Goal: Communication & Community: Ask a question

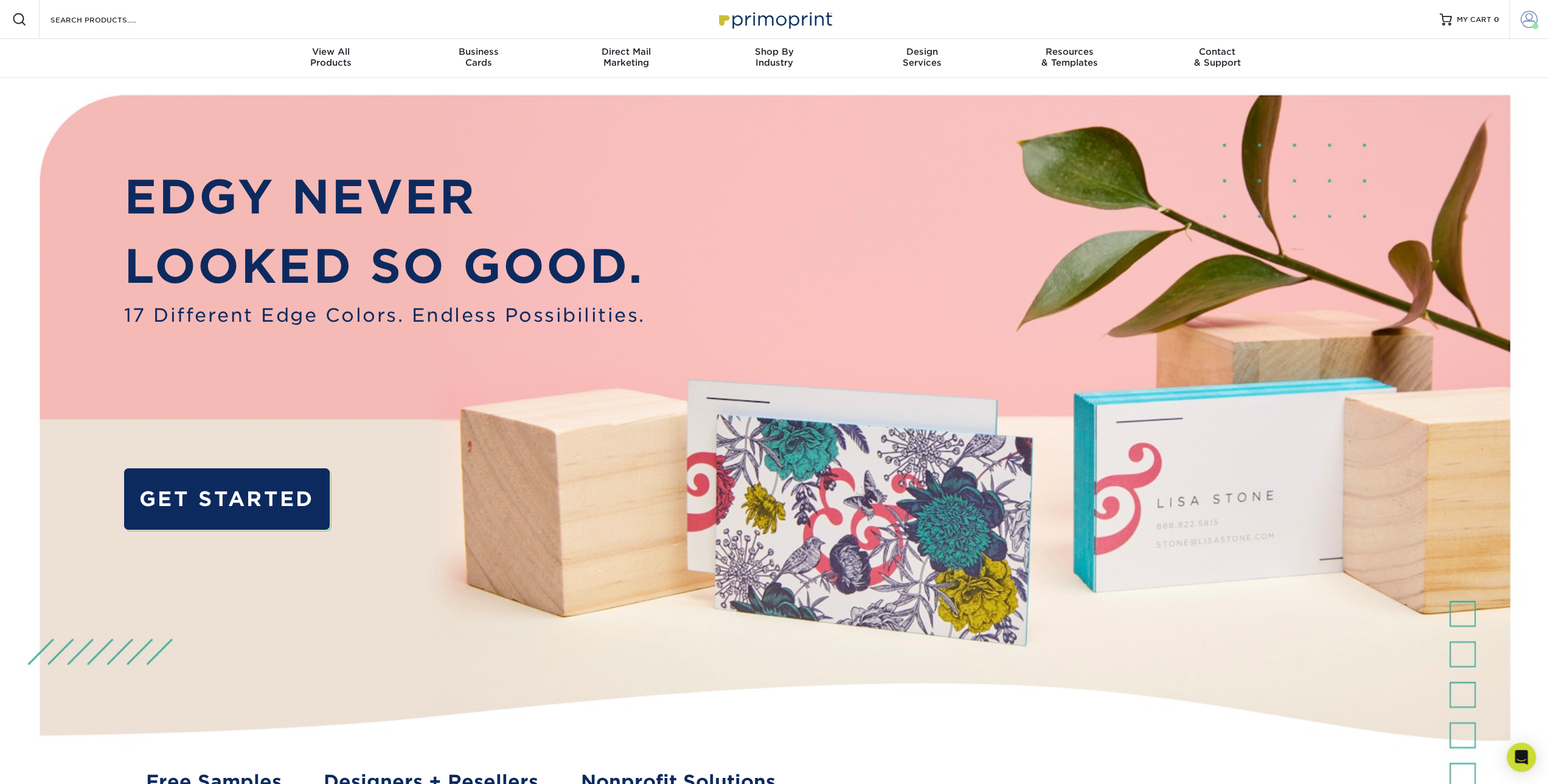
click at [1527, 15] on span at bounding box center [1529, 19] width 17 height 17
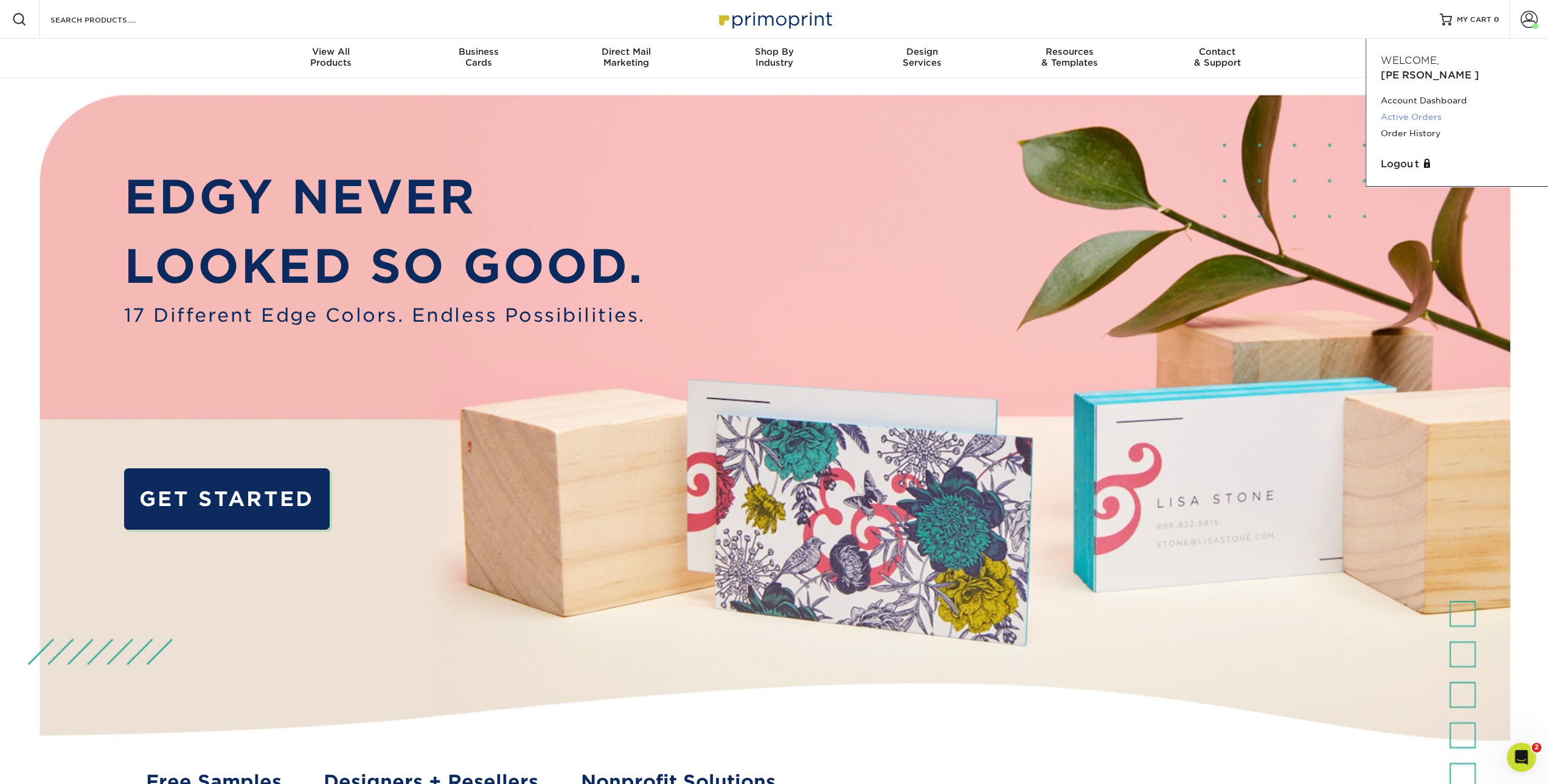
click at [1418, 109] on link "Active Orders" at bounding box center [1457, 117] width 153 height 16
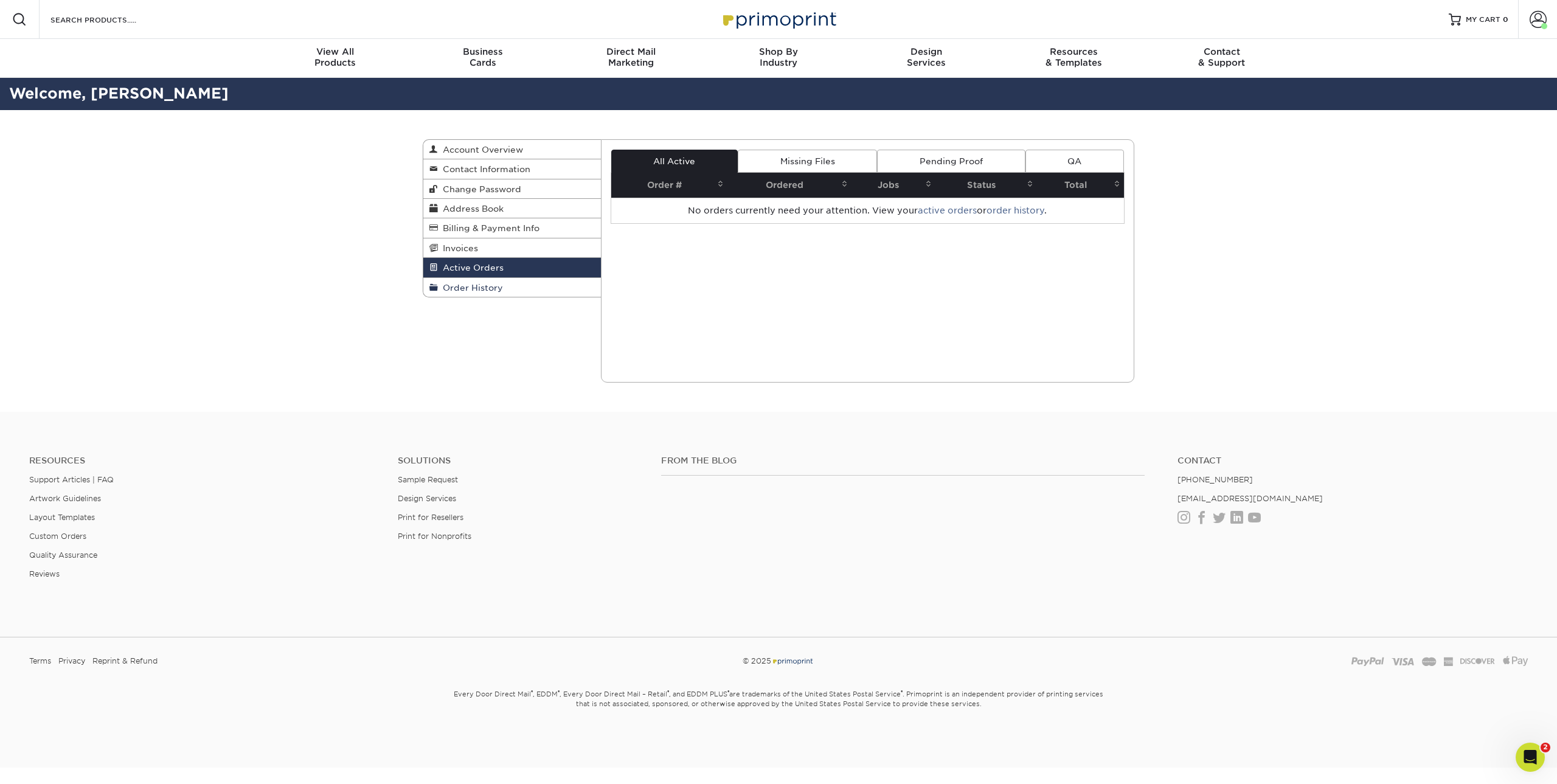
click at [478, 286] on span "Order History" at bounding box center [470, 287] width 65 height 10
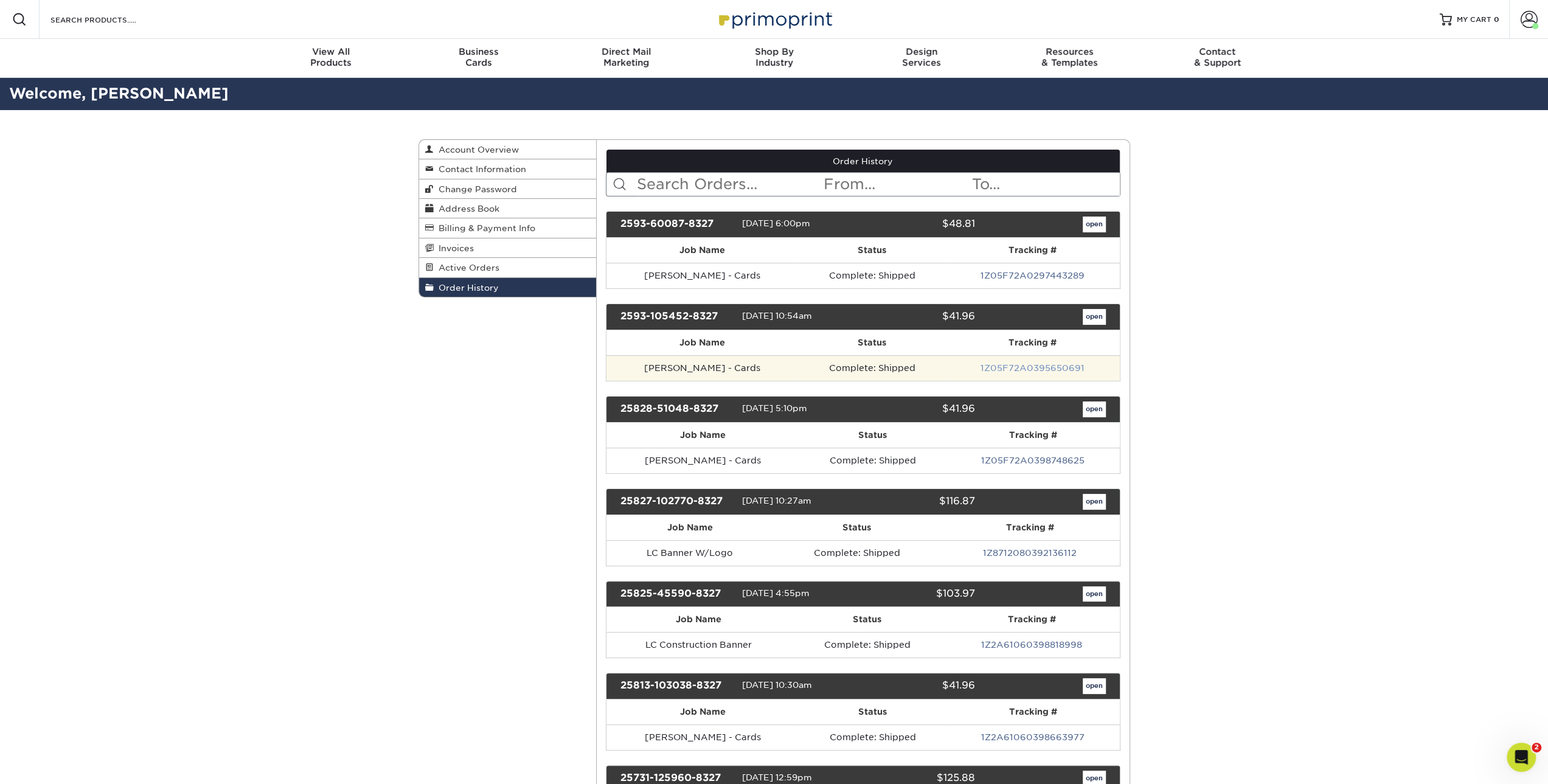
click at [1039, 363] on link "1Z05F72A0395650691" at bounding box center [1032, 367] width 104 height 10
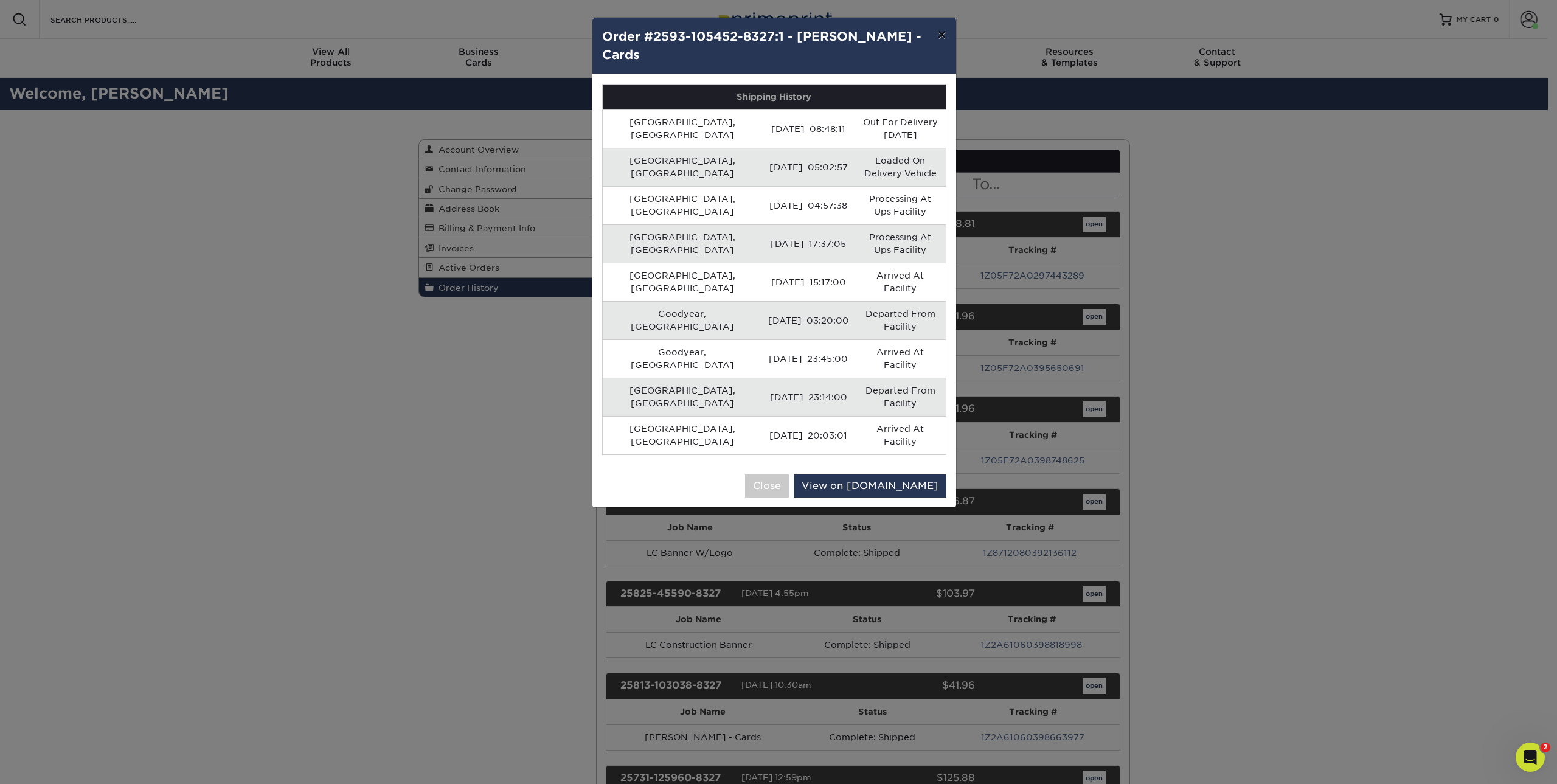
drag, startPoint x: 939, startPoint y: 30, endPoint x: 958, endPoint y: 49, distance: 26.9
click at [939, 29] on button "×" at bounding box center [941, 35] width 28 height 34
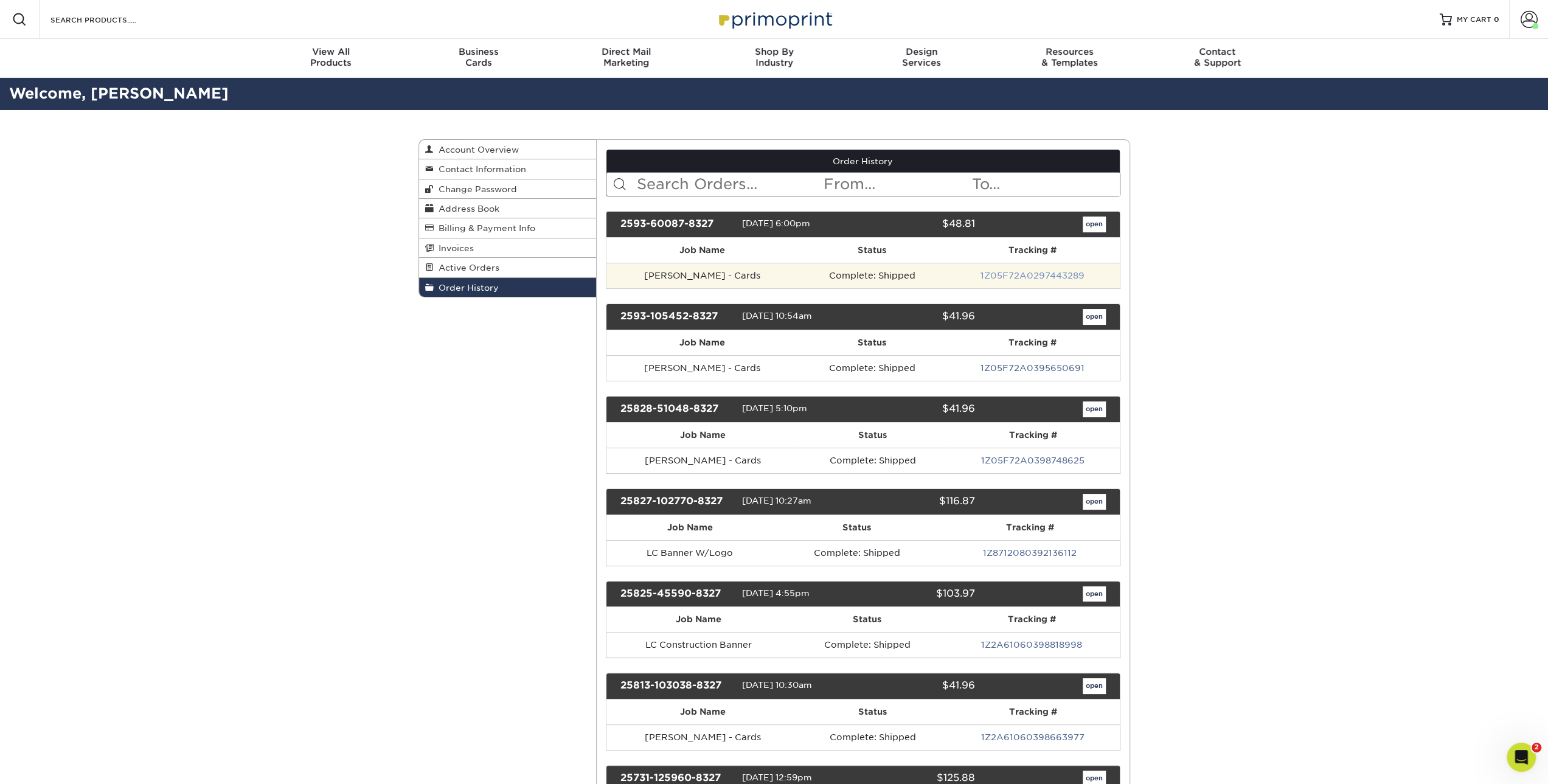
click at [1019, 277] on link "1Z05F72A0297443289" at bounding box center [1032, 275] width 104 height 10
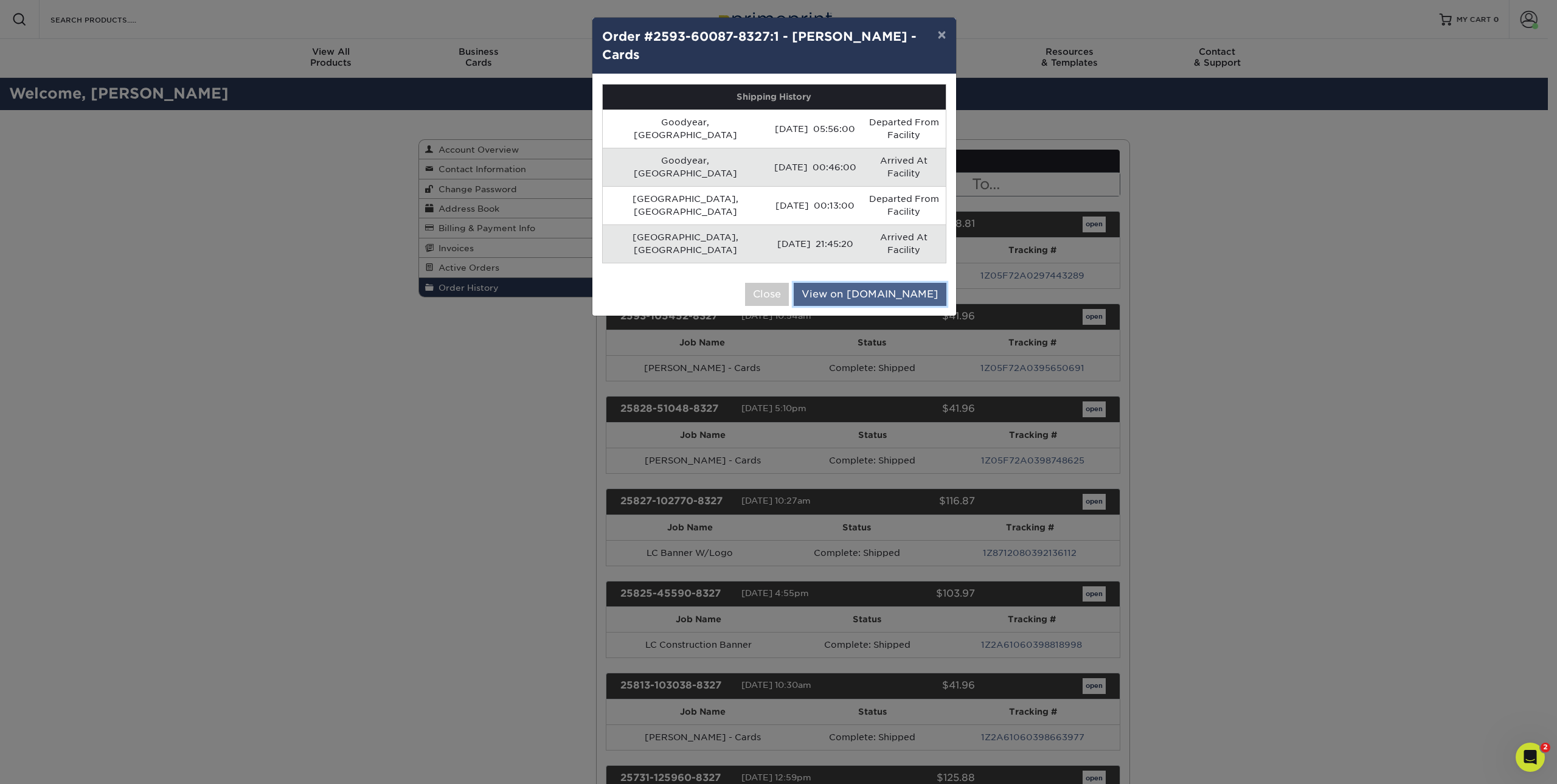
click at [896, 283] on link "View on UPS.com" at bounding box center [870, 294] width 153 height 23
click at [1533, 754] on icon "Open Intercom Messenger" at bounding box center [1528, 755] width 20 height 20
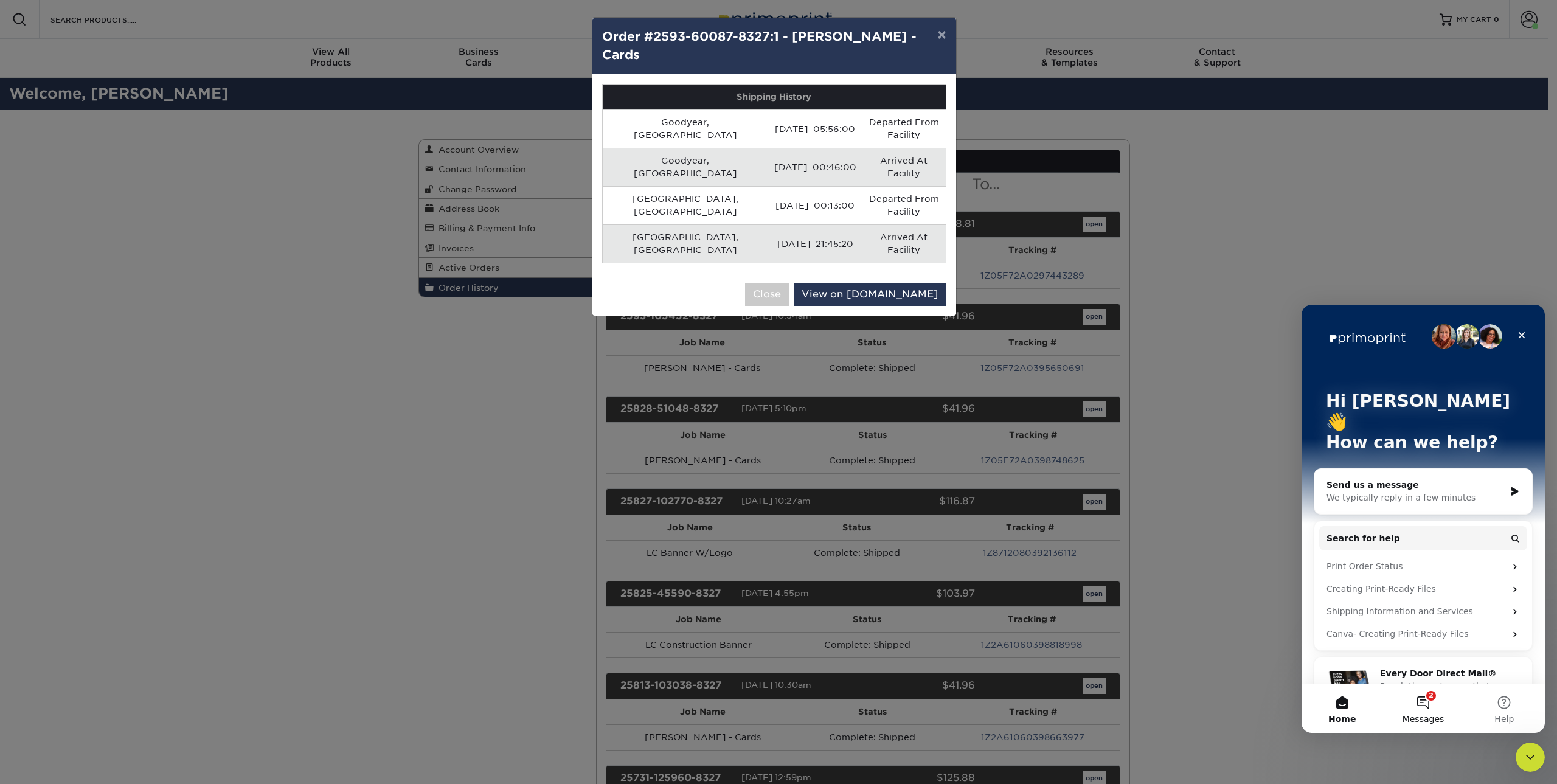
click at [1429, 714] on span "Messages" at bounding box center [1423, 718] width 42 height 8
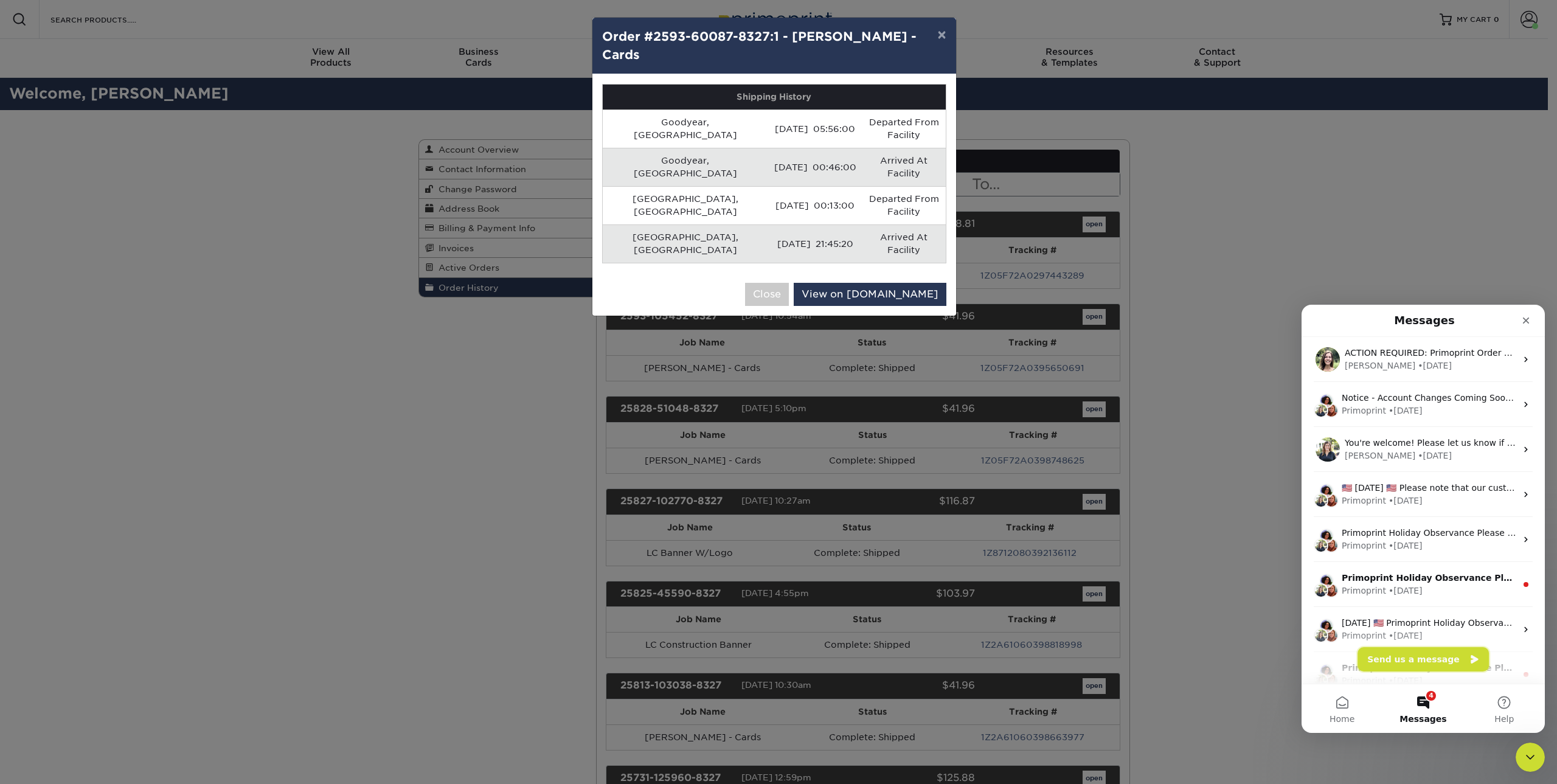
click at [1430, 659] on button "Send us a message" at bounding box center [1423, 659] width 131 height 24
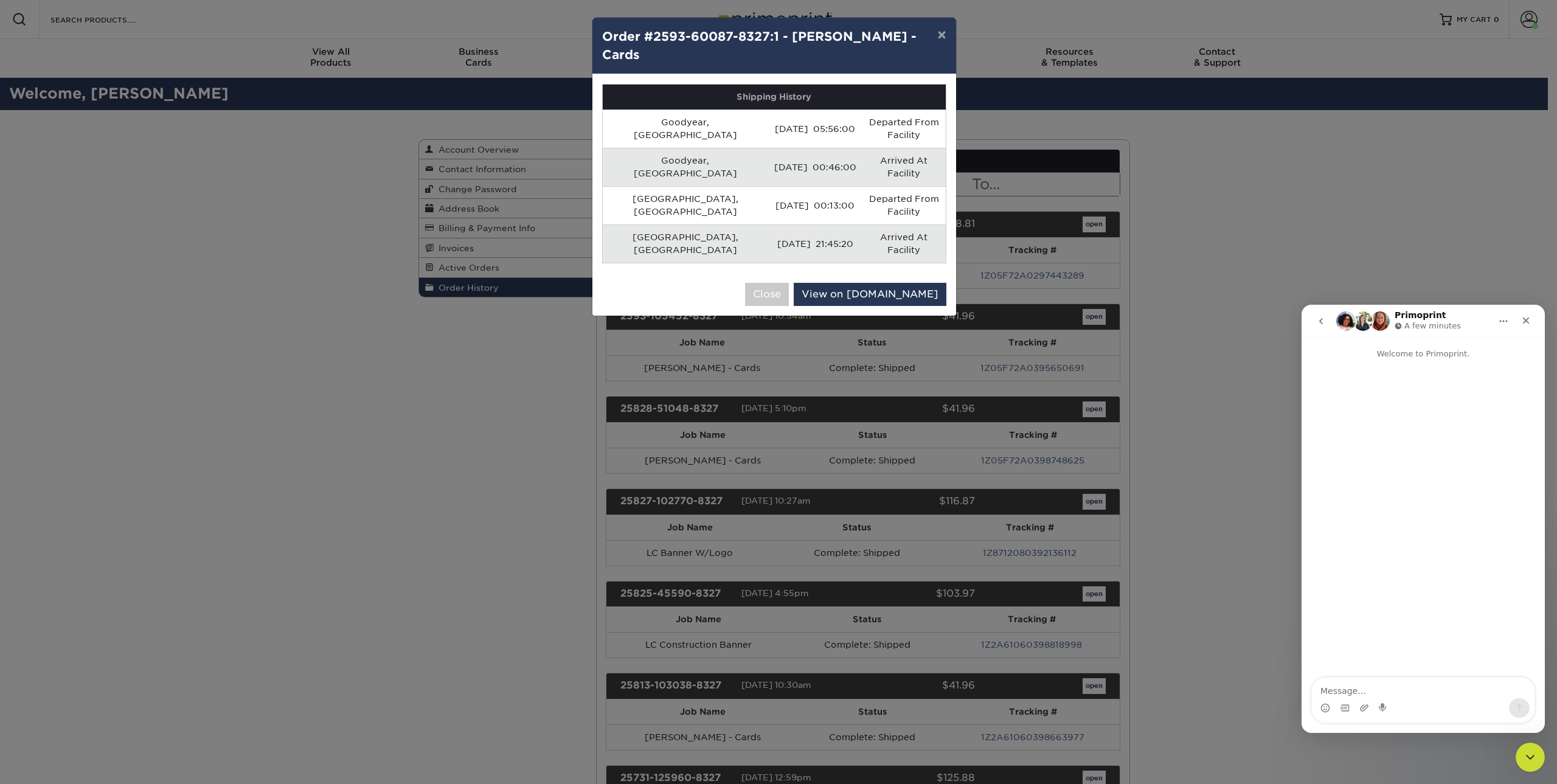
click at [1363, 696] on textarea "Message…" at bounding box center [1423, 688] width 223 height 21
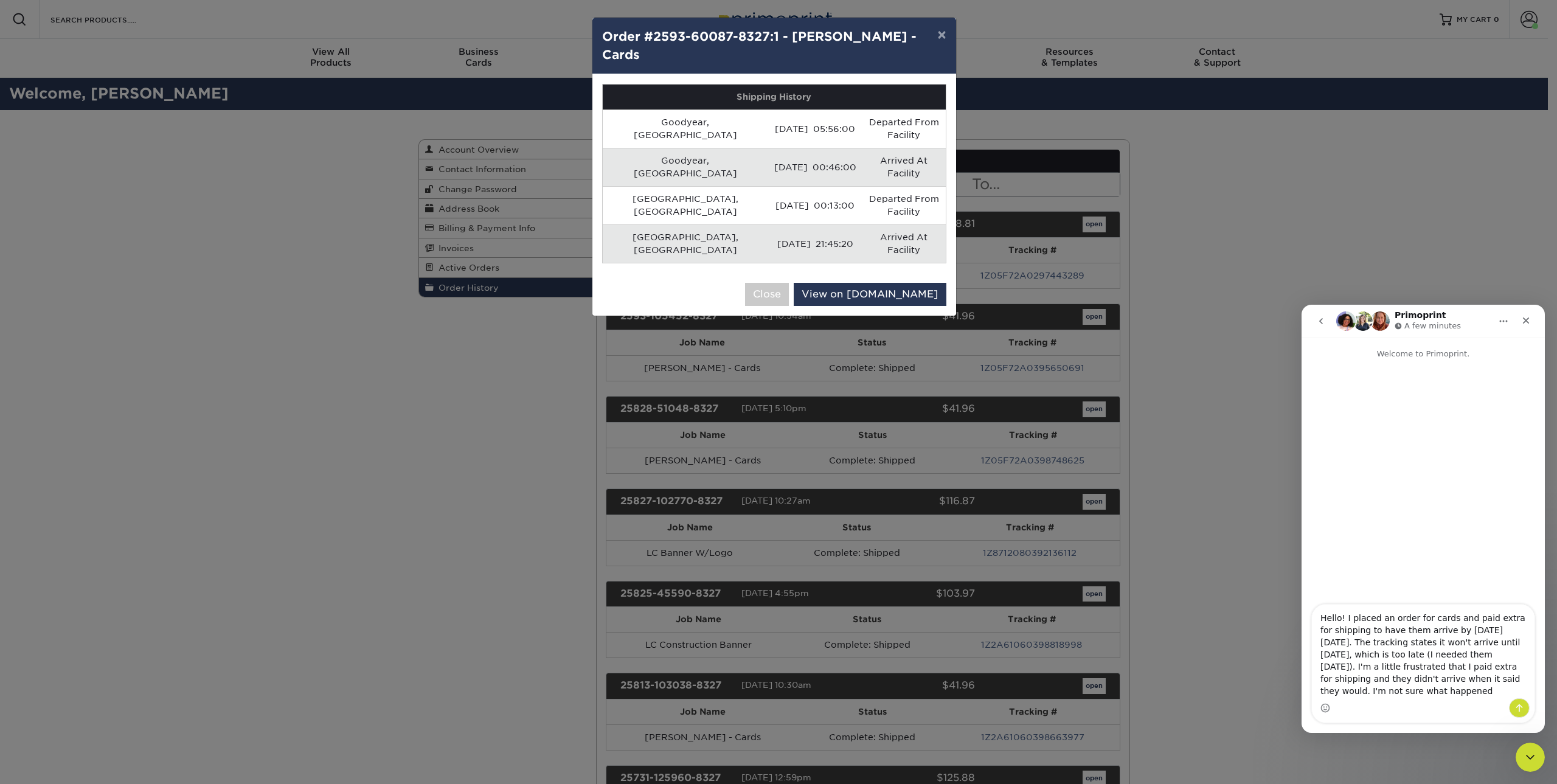
type textarea "Hello! I placed an order for cards and paid extra for shipping to have them arr…"
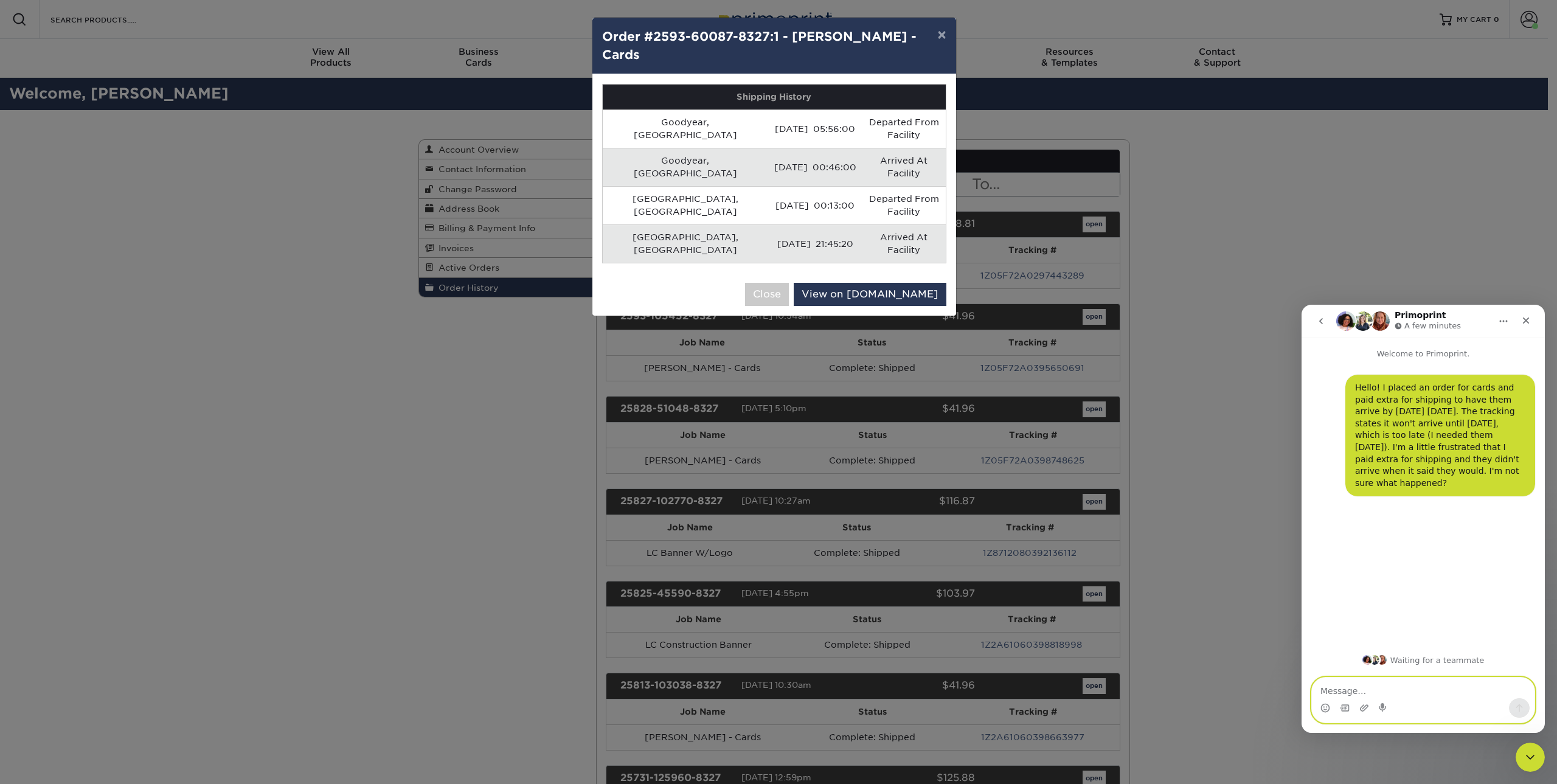
click at [1395, 690] on textarea "Message…" at bounding box center [1423, 688] width 223 height 21
click at [1392, 689] on textarea "Message…" at bounding box center [1423, 688] width 223 height 21
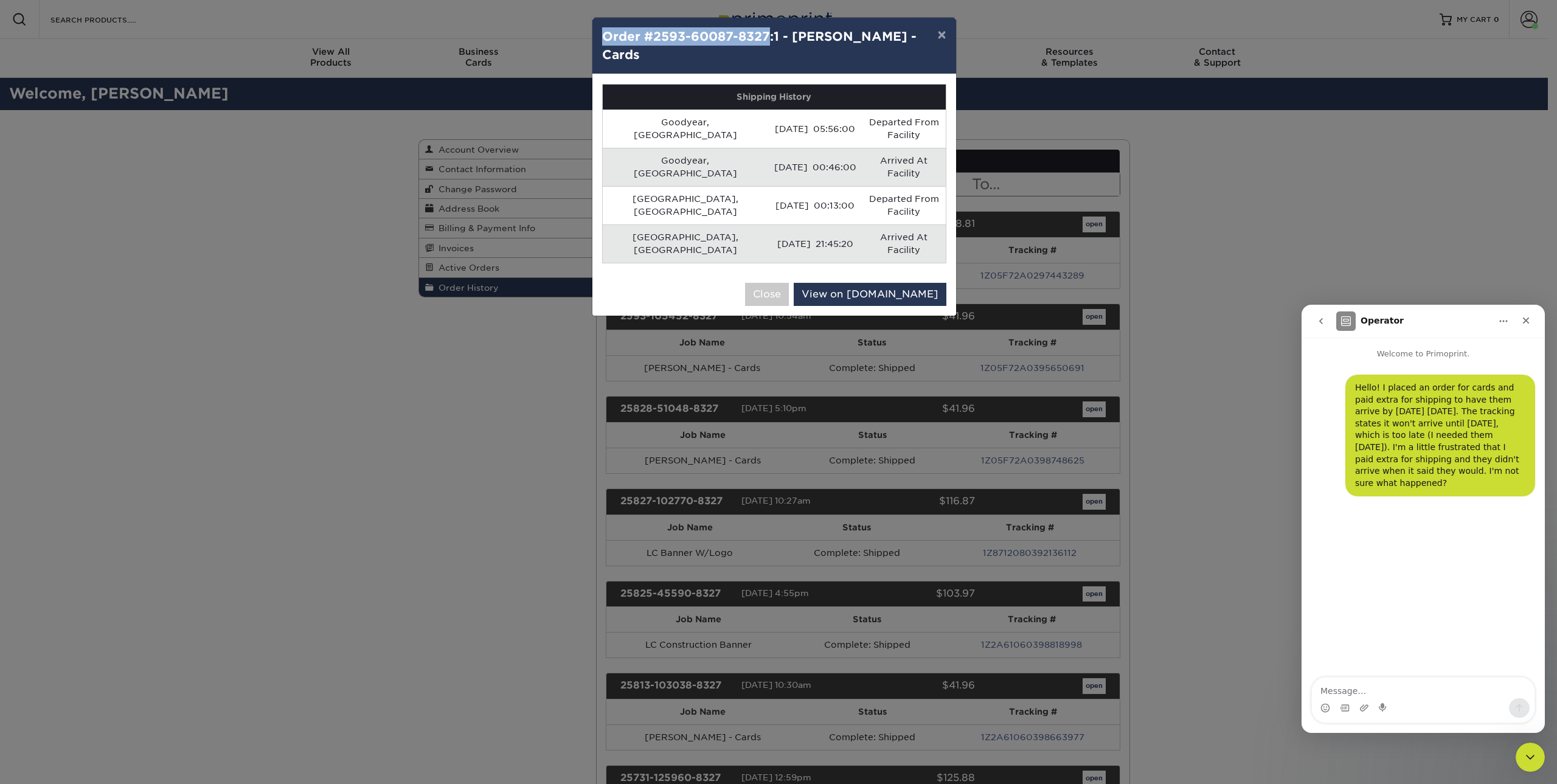
drag, startPoint x: 768, startPoint y: 36, endPoint x: 577, endPoint y: 36, distance: 191.0
click at [577, 36] on div "× Order #2593-60087-8327:1 - Zachary Weaver - Cards Shipping History Goodyear, …" at bounding box center [778, 392] width 1557 height 784
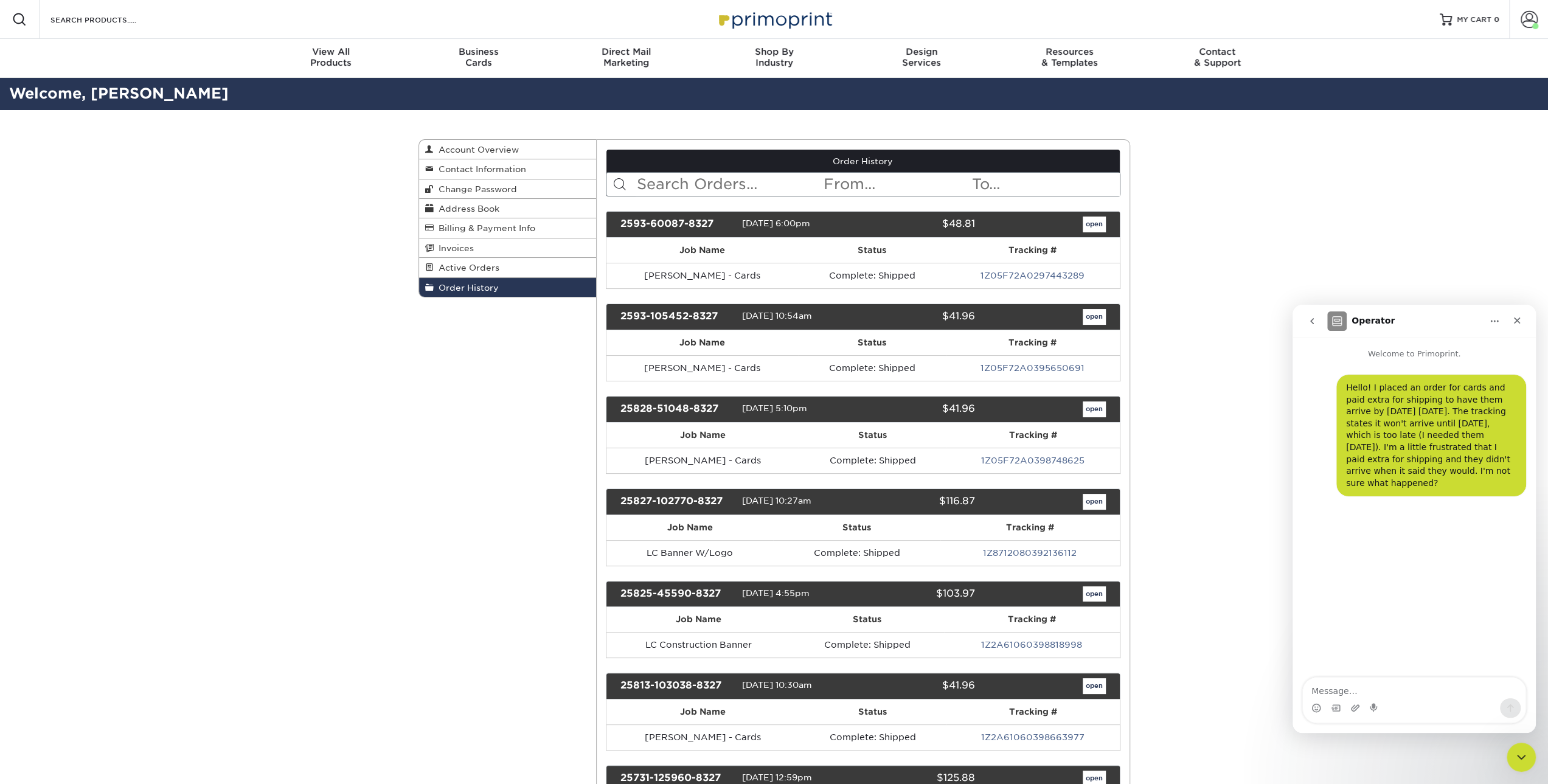
drag, startPoint x: 714, startPoint y: 219, endPoint x: 616, endPoint y: 227, distance: 98.3
click at [616, 227] on div "2593-60087-8327" at bounding box center [676, 224] width 130 height 16
copy div "2593-60087-8327"
click at [1341, 689] on textarea "Message…" at bounding box center [1414, 688] width 223 height 21
paste textarea "2593-60087-8327"
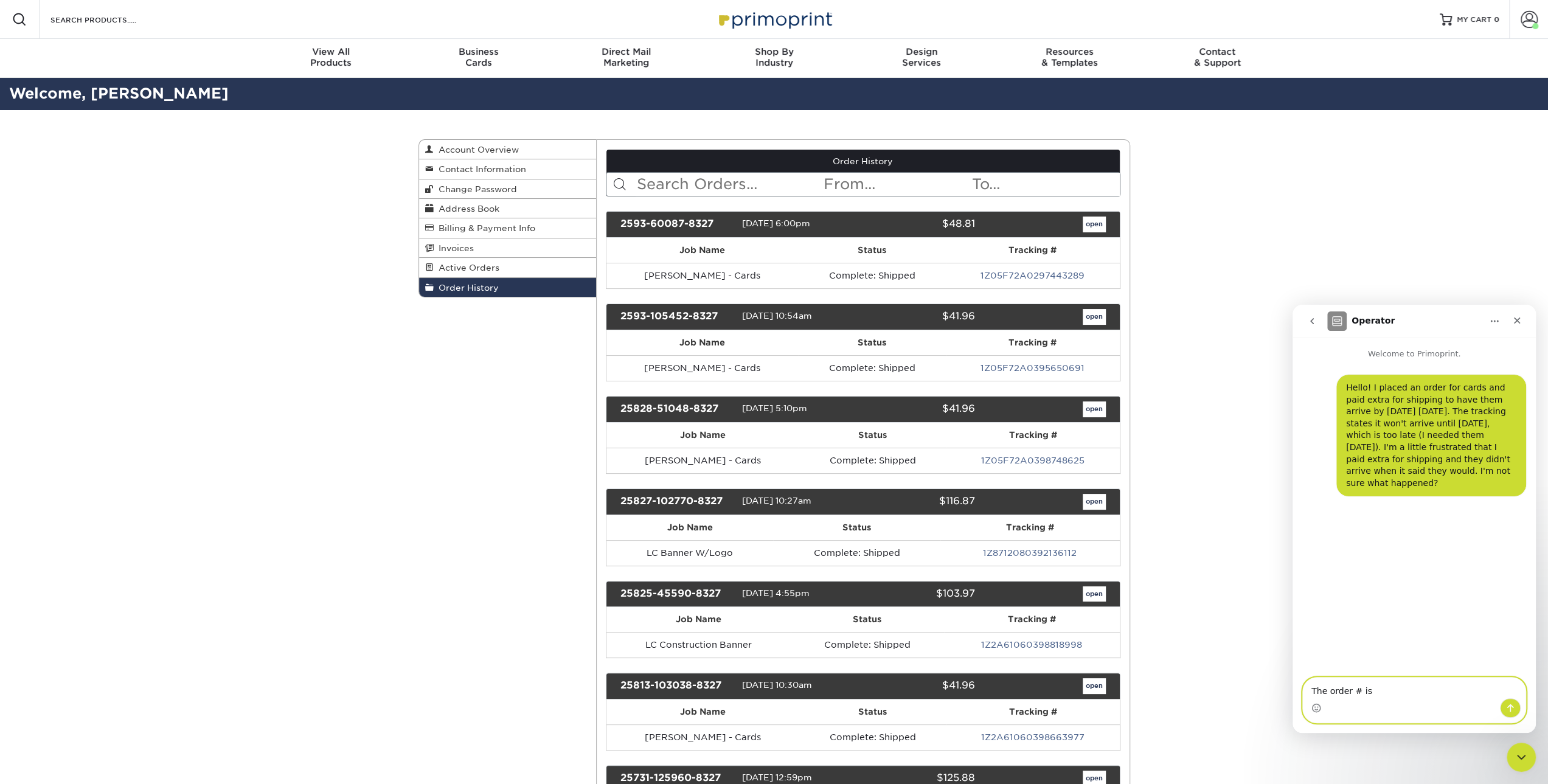
type textarea "The order # is 2593-60087-8327"
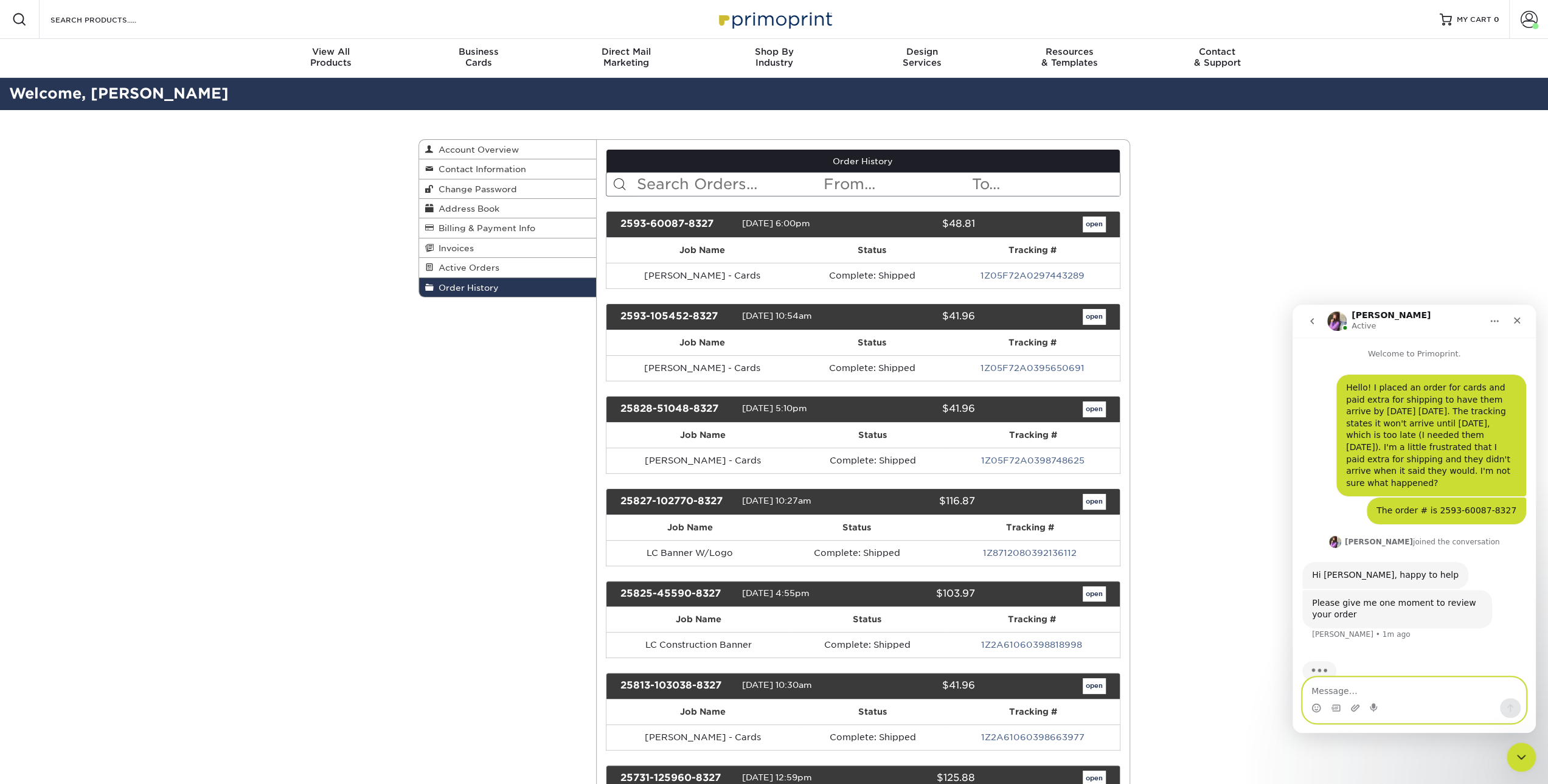
scroll to position [10, 0]
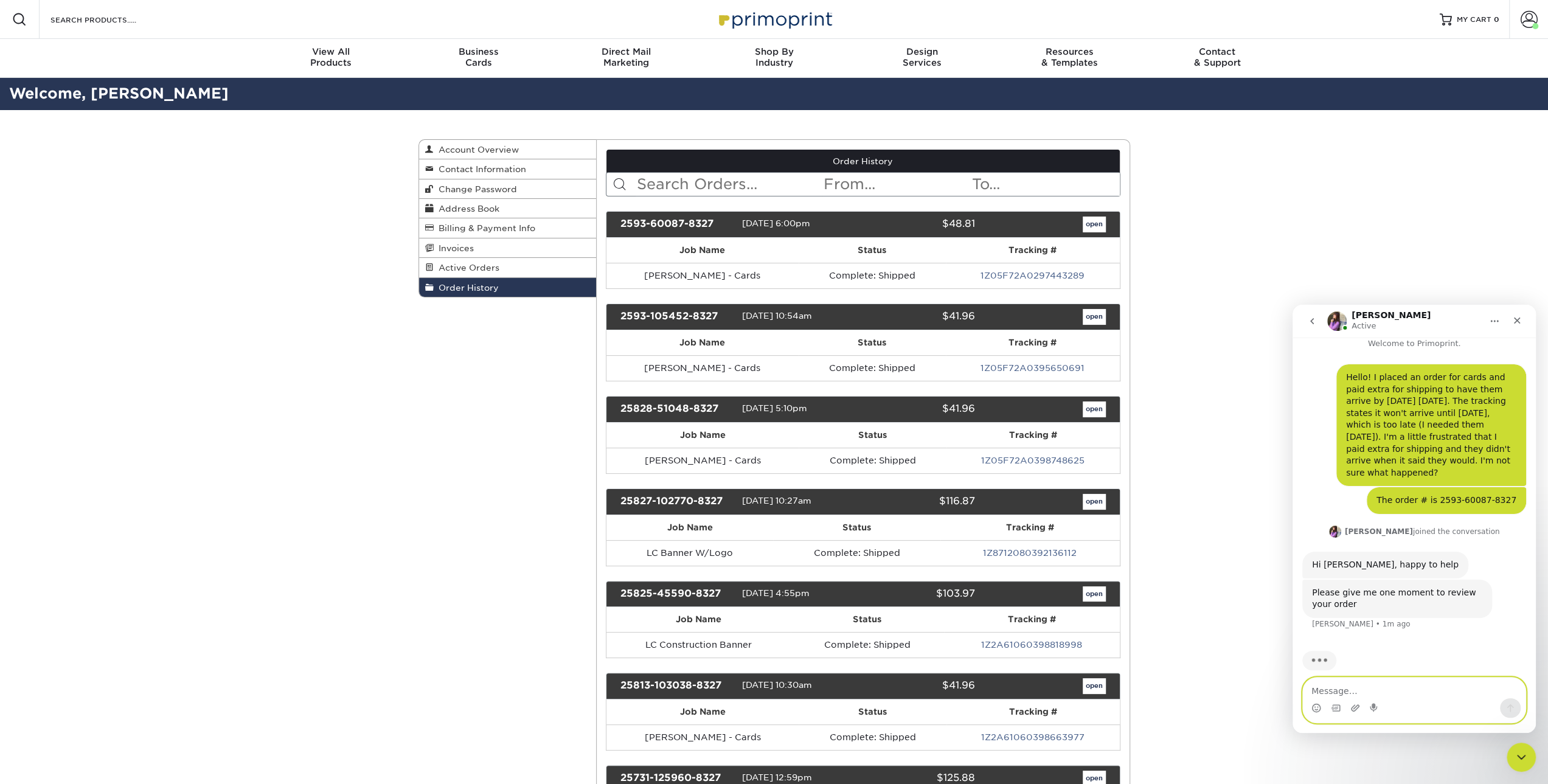
click at [1413, 682] on textarea "Message…" at bounding box center [1414, 688] width 223 height 21
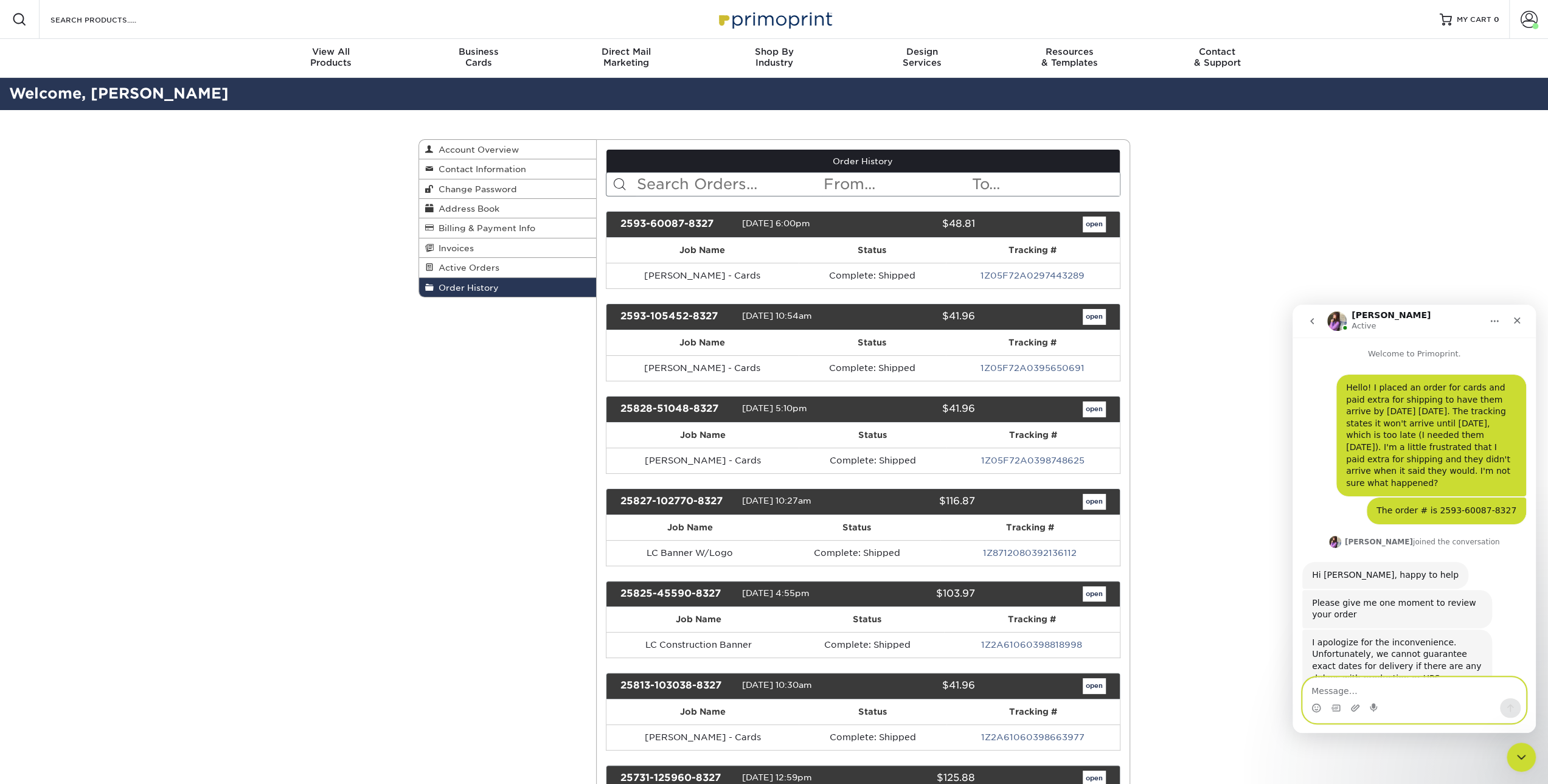
scroll to position [62, 0]
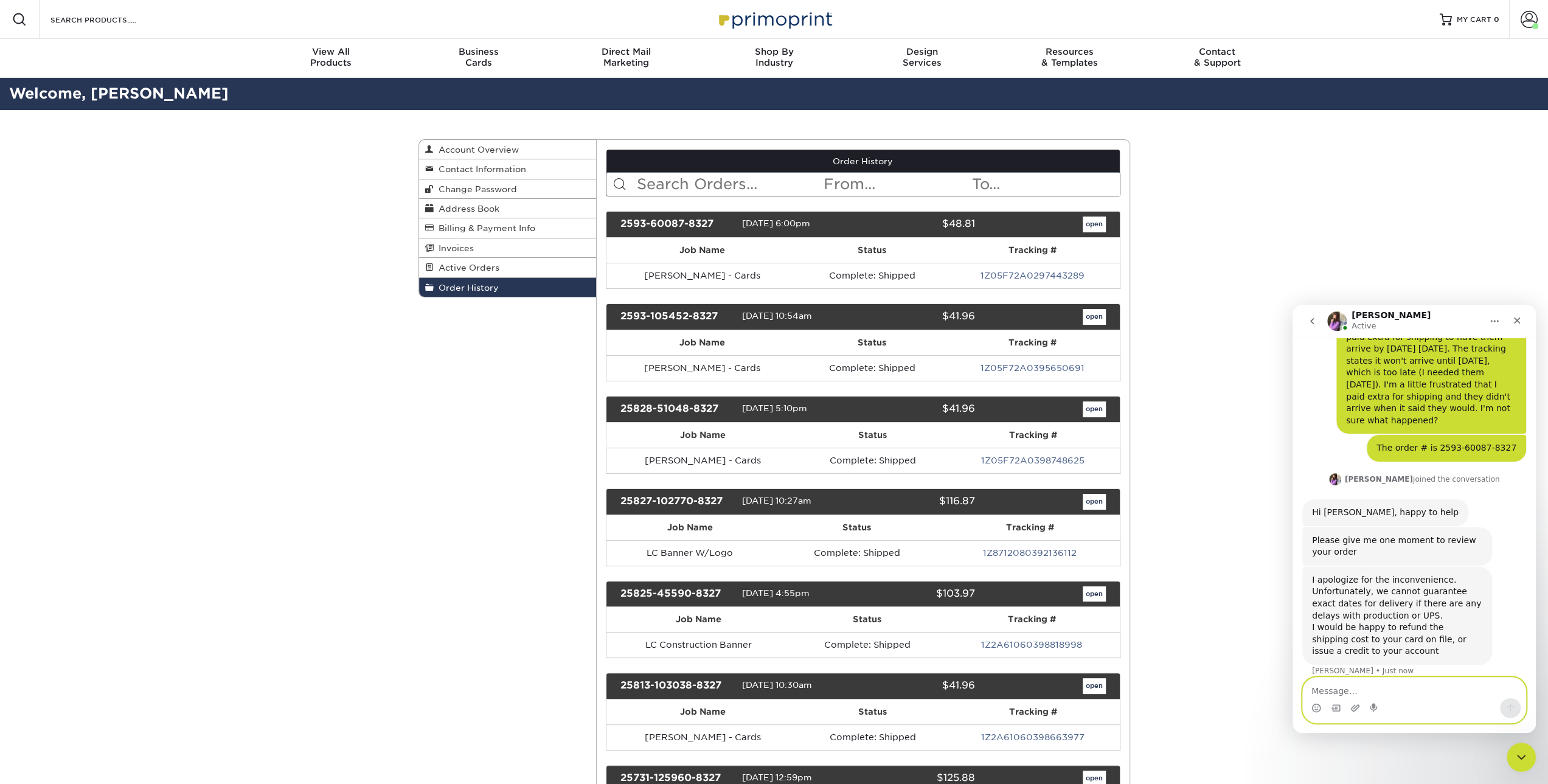
click at [1348, 690] on textarea "Message…" at bounding box center [1414, 688] width 223 height 21
click at [1323, 692] on textarea "Message…" at bounding box center [1414, 688] width 223 height 21
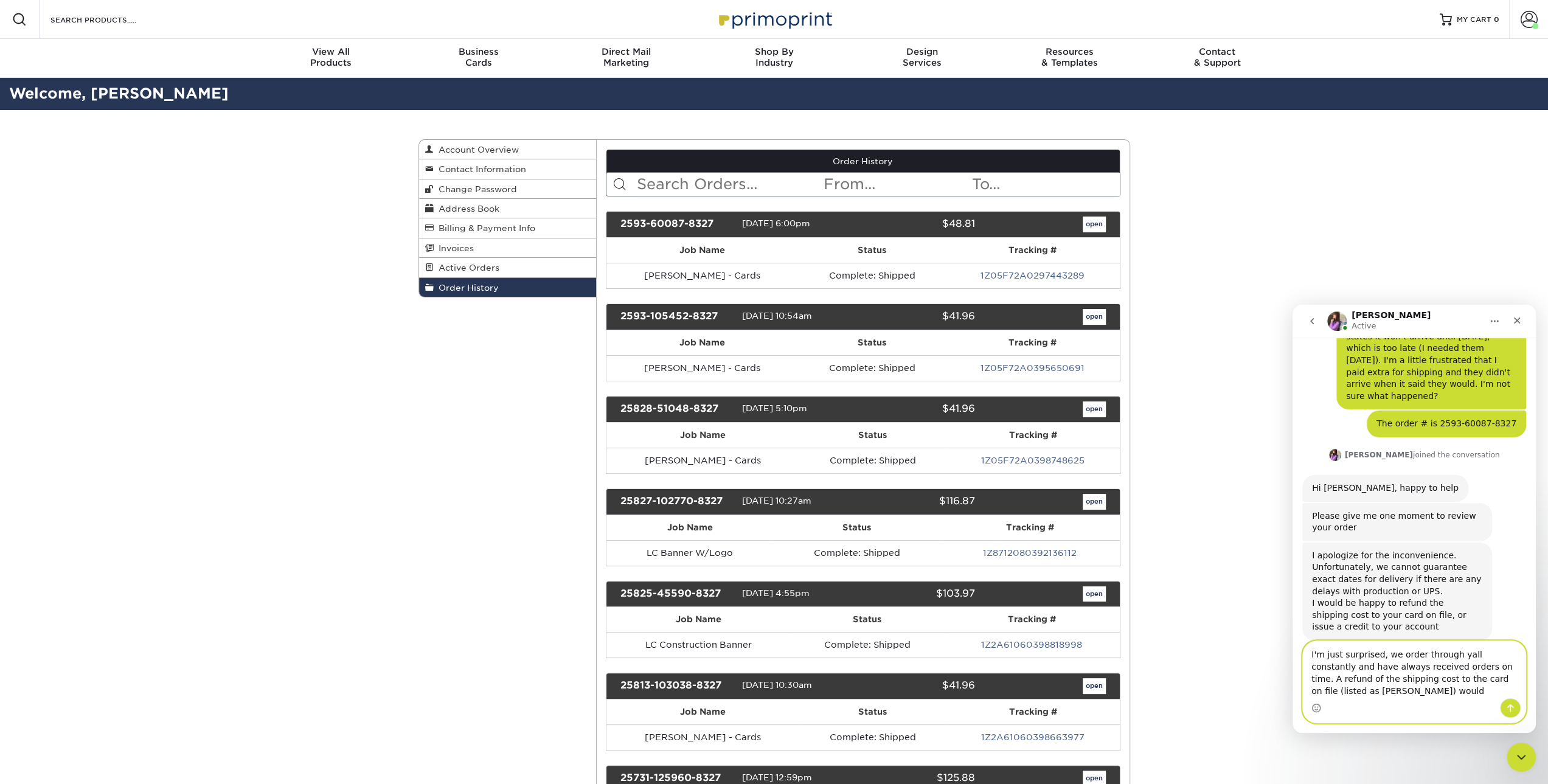
scroll to position [99, 0]
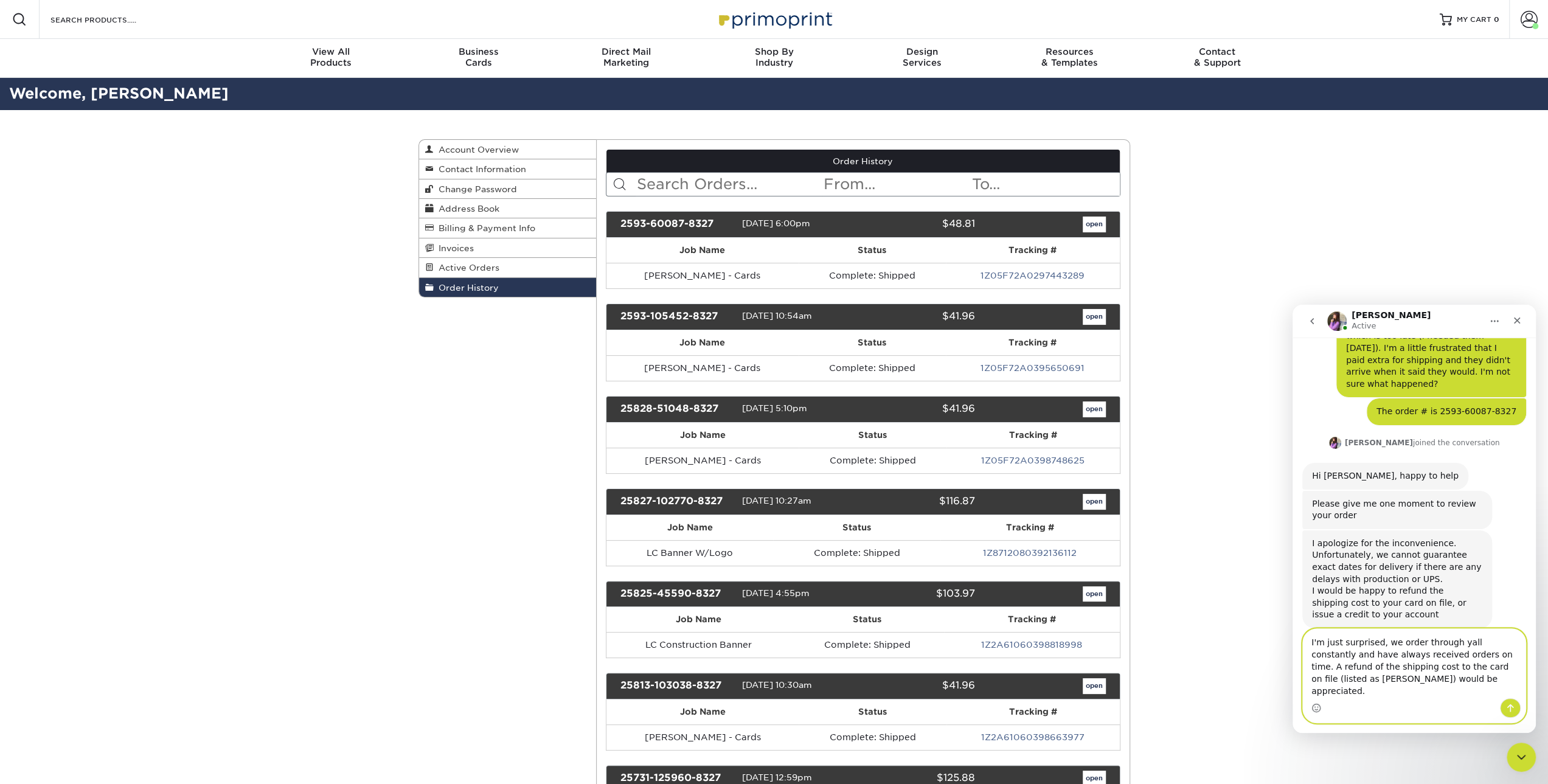
type textarea "I'm just surprised, we order through yall constantly and have always received o…"
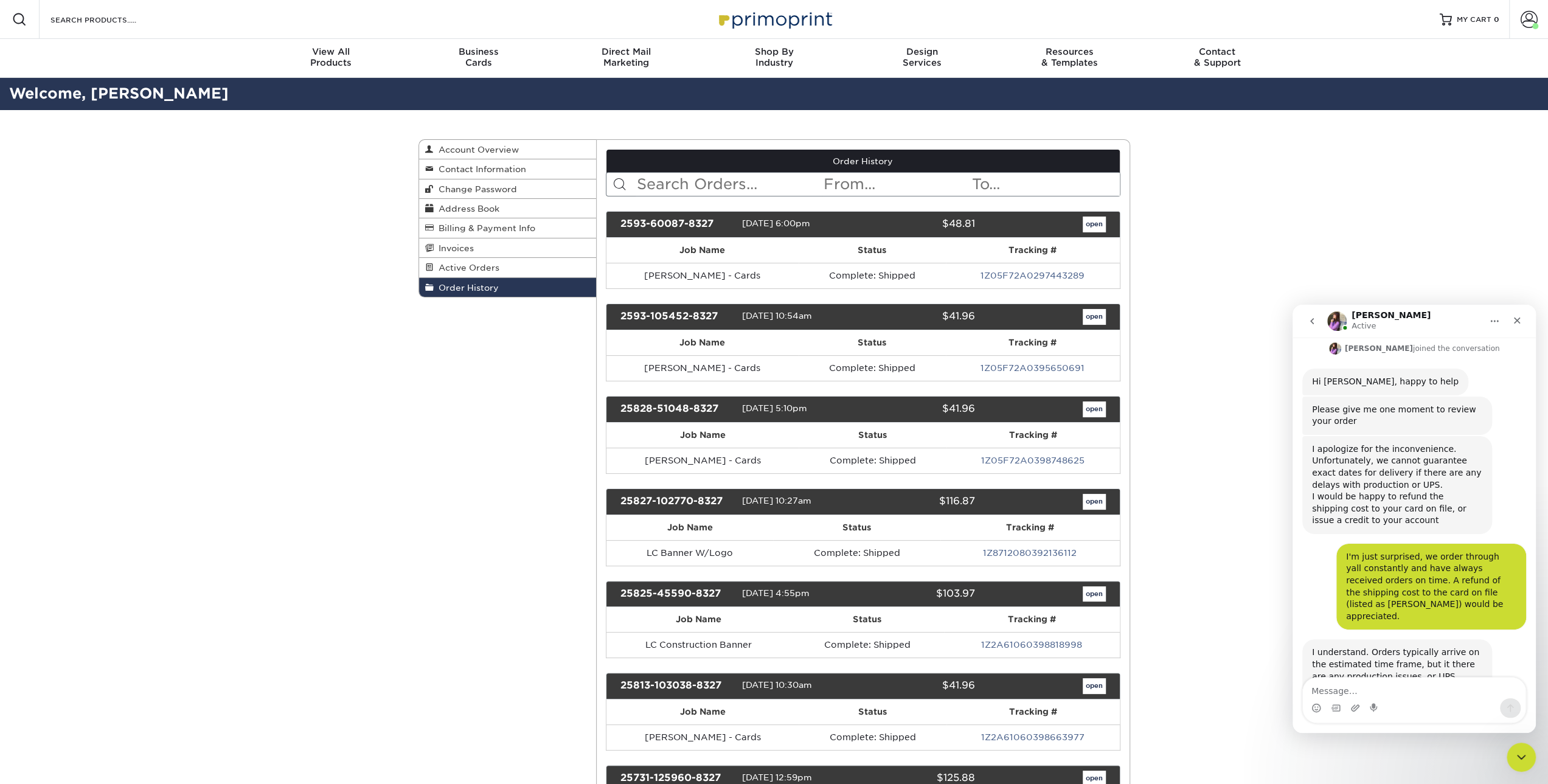
scroll to position [285, 0]
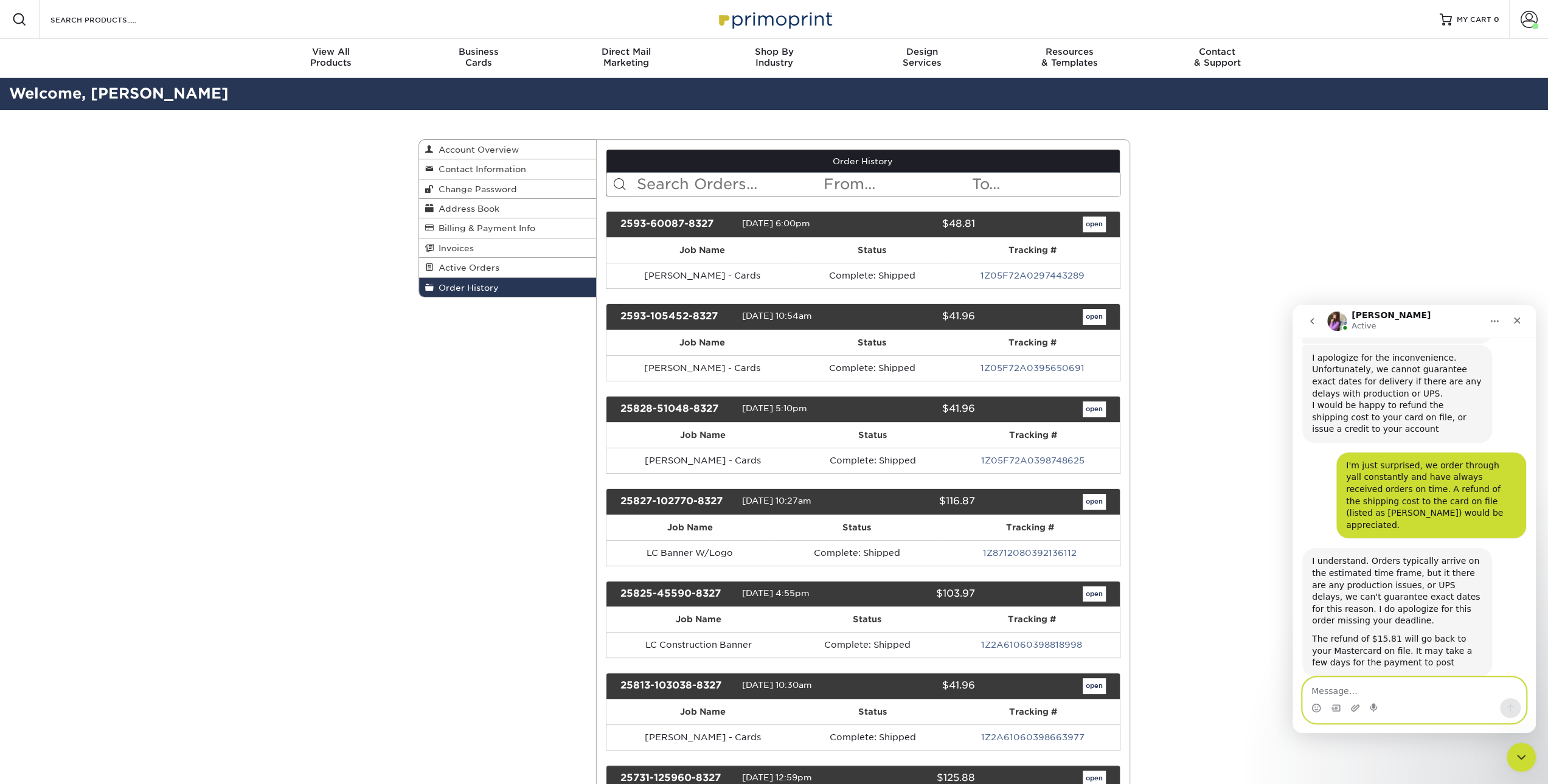
click at [1346, 692] on textarea "Message…" at bounding box center [1414, 688] width 223 height 21
click at [1345, 688] on textarea "Message…" at bounding box center [1414, 688] width 223 height 21
type textarea "Okay thank you."
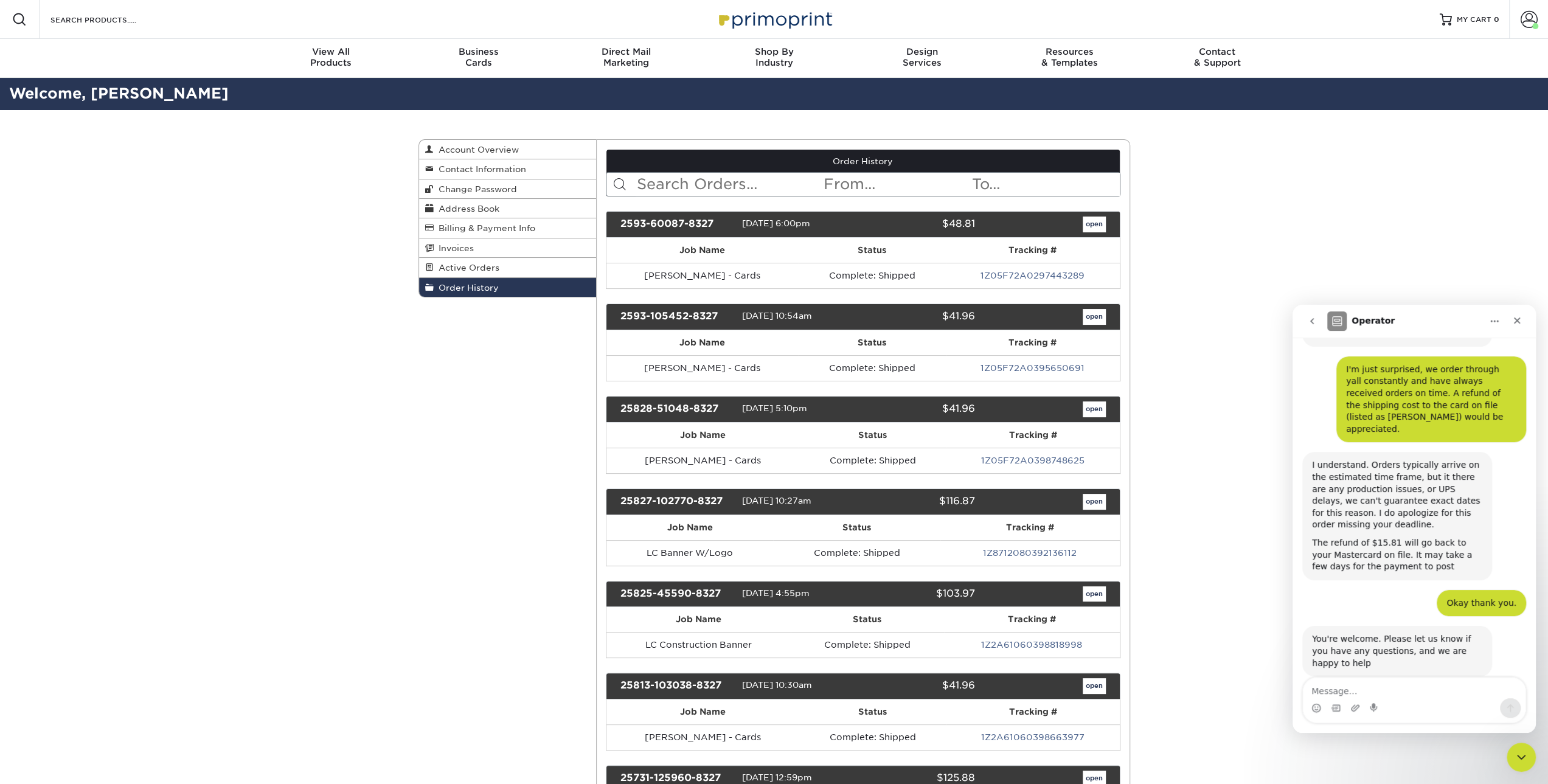
scroll to position [478, 0]
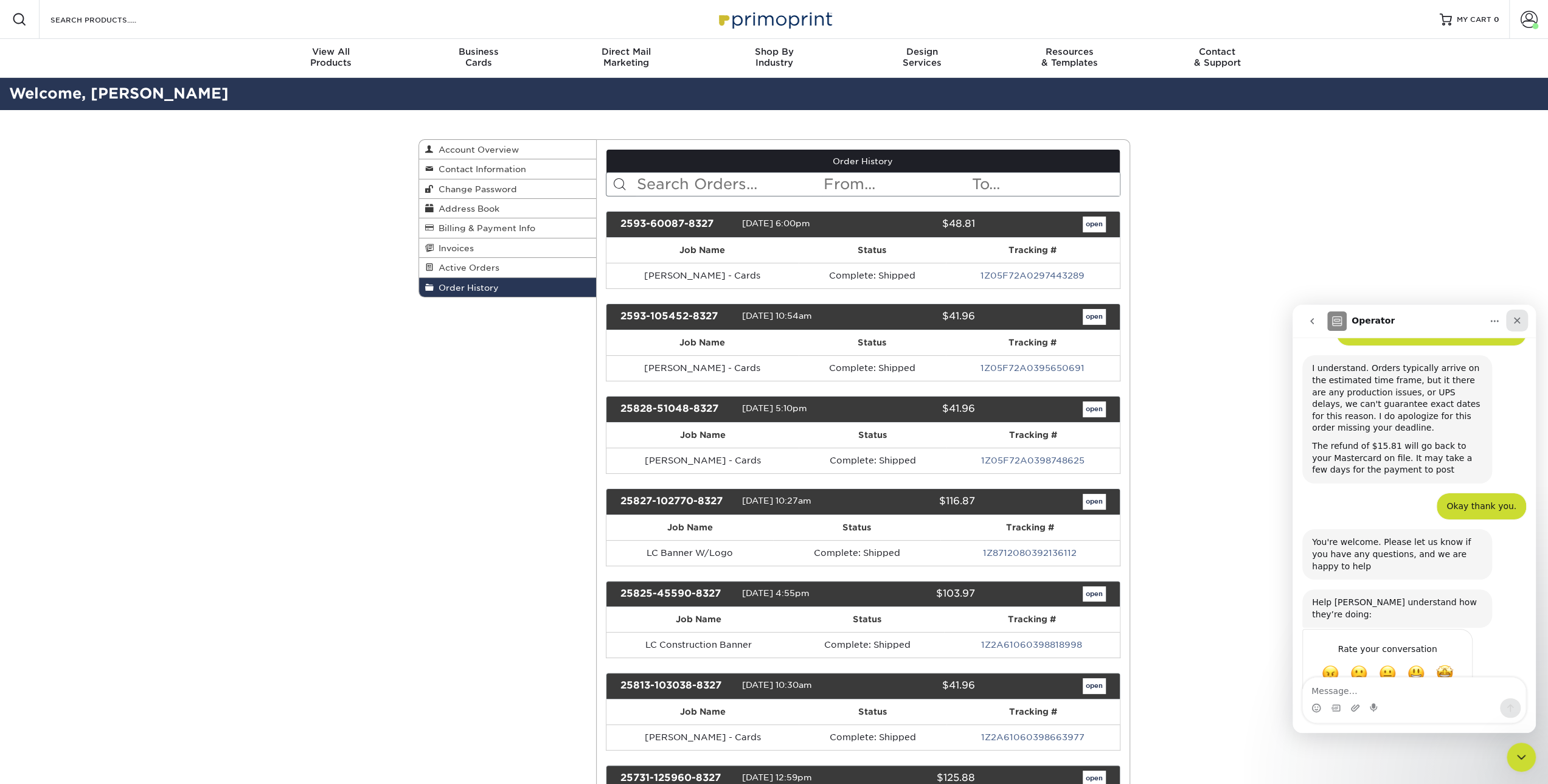
click at [1512, 318] on icon "Close" at bounding box center [1516, 320] width 10 height 10
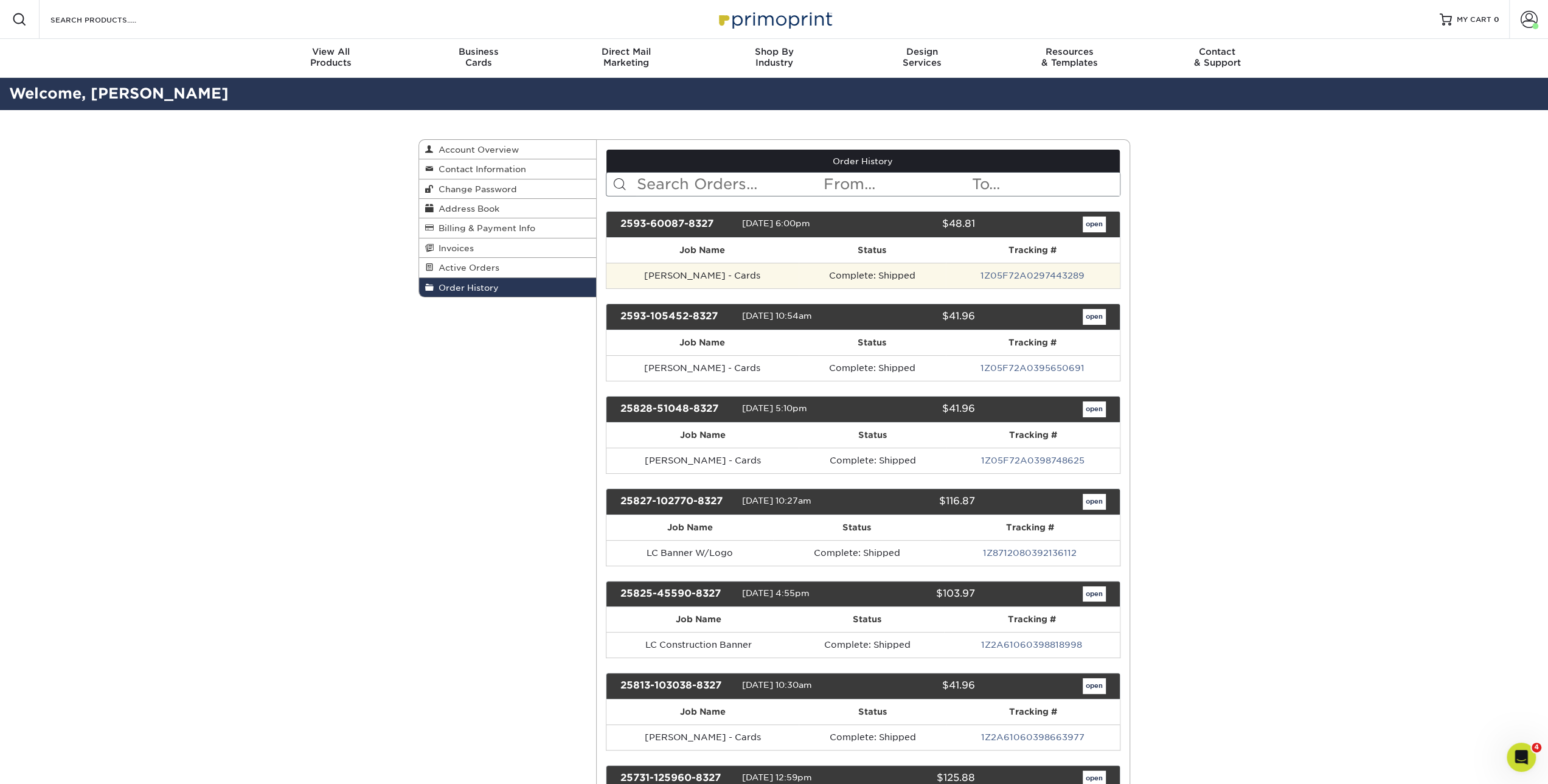
click at [1082, 278] on td "1Z05F72A0297443289" at bounding box center [1032, 275] width 174 height 25
click at [1078, 274] on link "1Z05F72A0297443289" at bounding box center [1032, 275] width 104 height 10
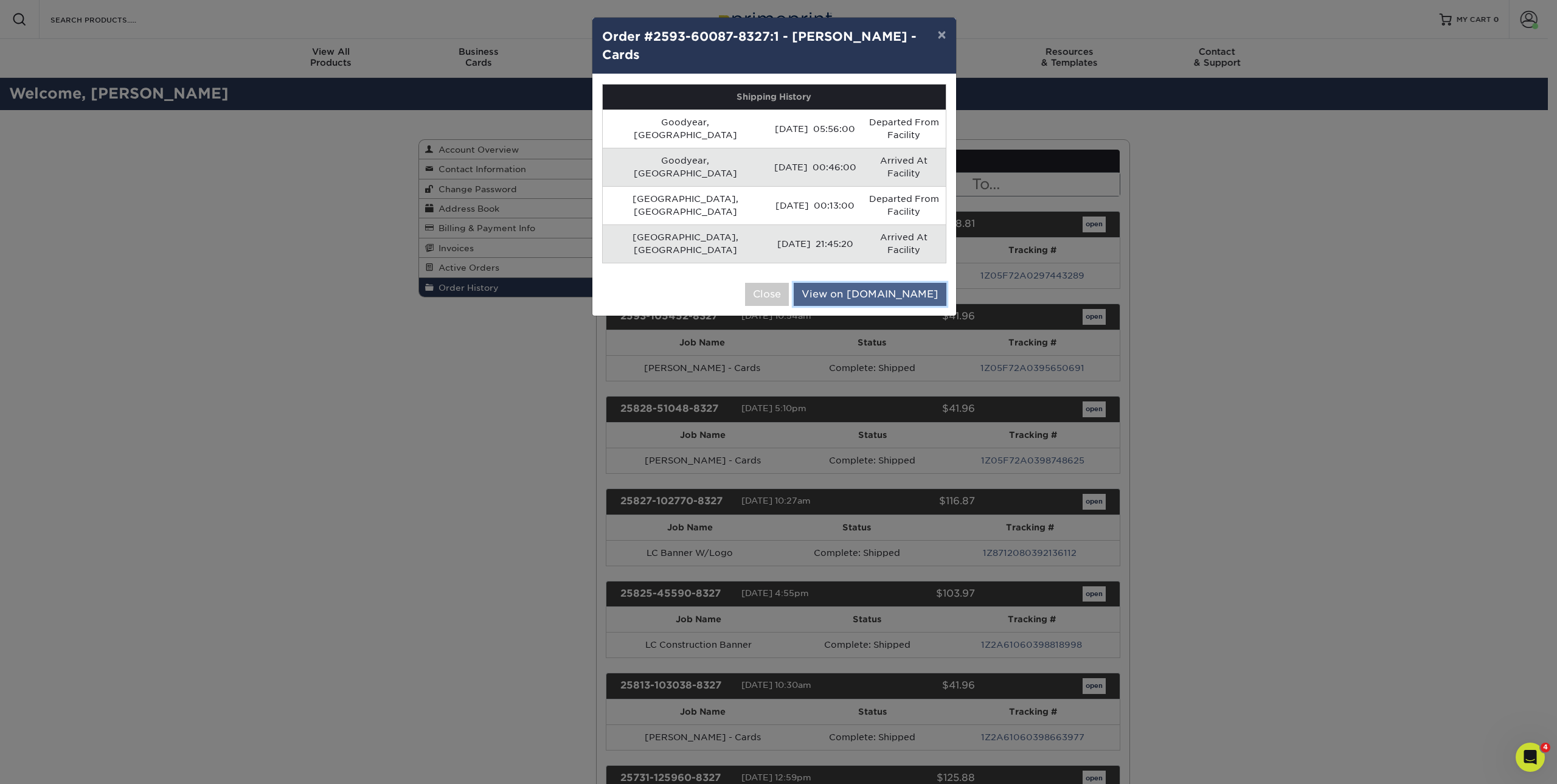
click at [874, 283] on link "View on UPS.com" at bounding box center [870, 294] width 153 height 23
click at [944, 39] on button "×" at bounding box center [941, 35] width 28 height 34
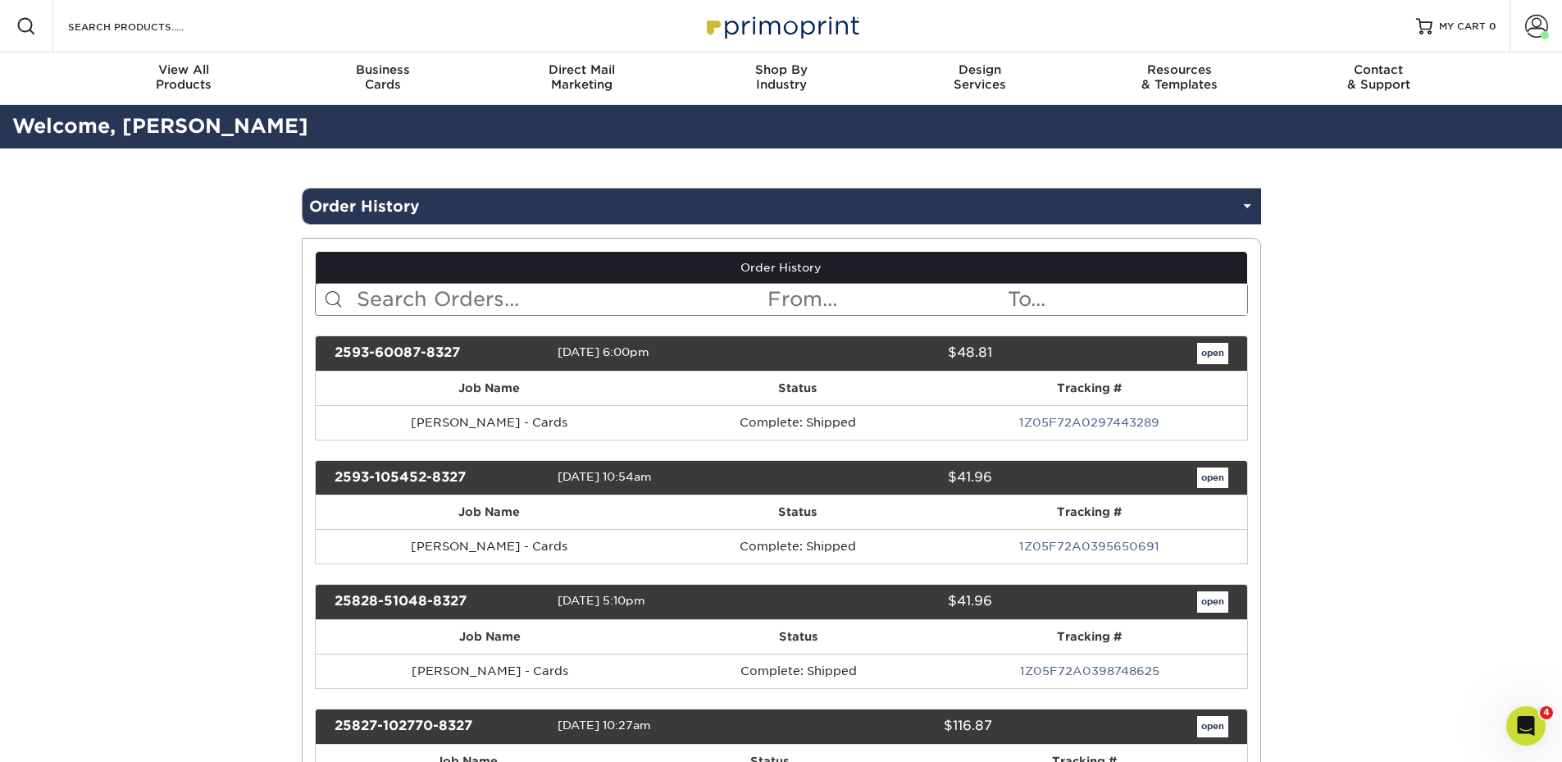
scroll to position [645, 0]
